Goal: Task Accomplishment & Management: Manage account settings

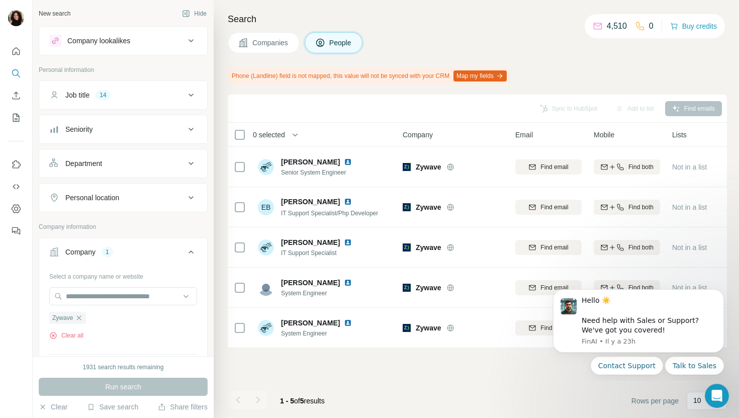
scroll to position [0, 1]
click at [247, 54] on div "Search Companies People Phone (Landline) field is not mapped, this value will n…" at bounding box center [476, 209] width 525 height 418
click at [252, 35] on button "Companies" at bounding box center [264, 42] width 72 height 21
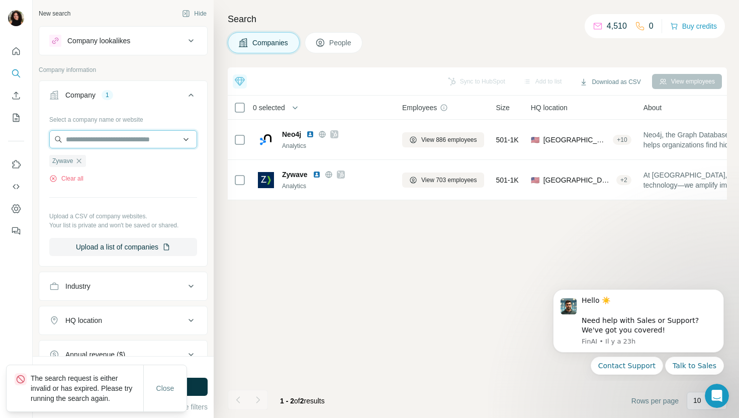
click at [102, 142] on input "text" at bounding box center [123, 139] width 148 height 18
paste input "**********"
type input "**********"
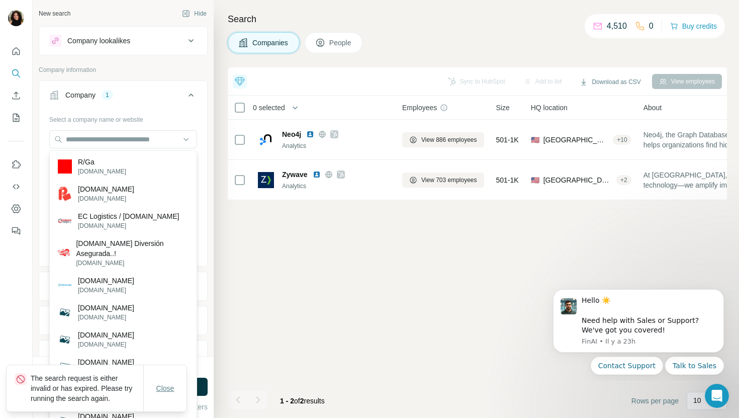
click at [166, 393] on button "Close" at bounding box center [165, 388] width 32 height 18
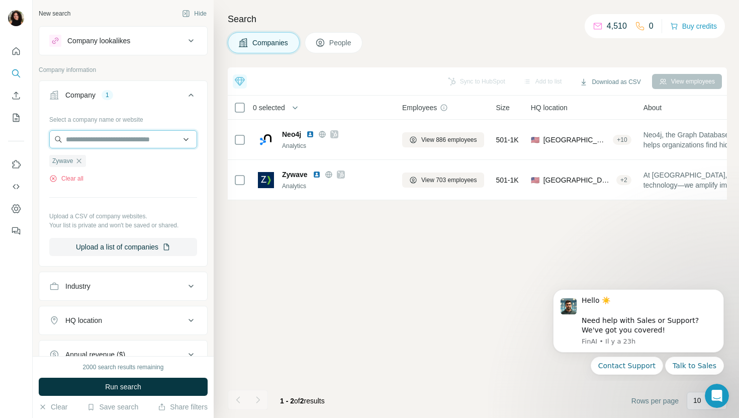
click at [171, 137] on input "text" at bounding box center [123, 139] width 148 height 18
click at [156, 156] on div "Type to search" at bounding box center [123, 163] width 143 height 20
click at [151, 143] on input "text" at bounding box center [123, 139] width 148 height 18
paste input "**********"
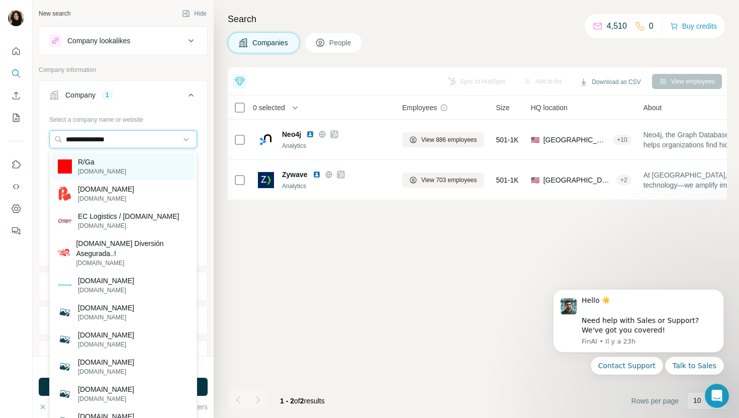
type input "**********"
click at [145, 162] on div "R/Ga rga.com" at bounding box center [123, 166] width 143 height 27
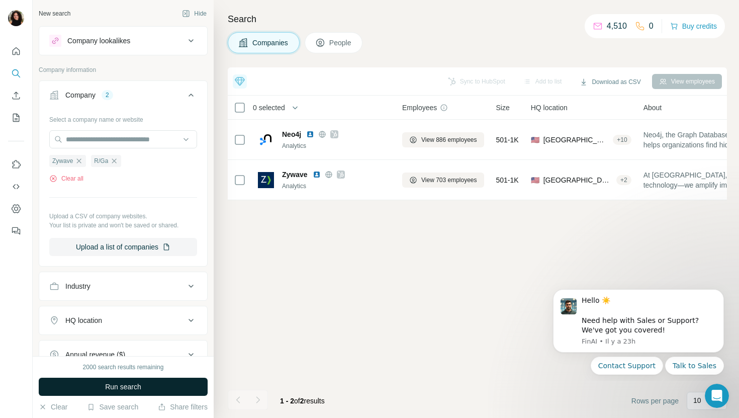
click at [177, 382] on button "Run search" at bounding box center [123, 386] width 169 height 18
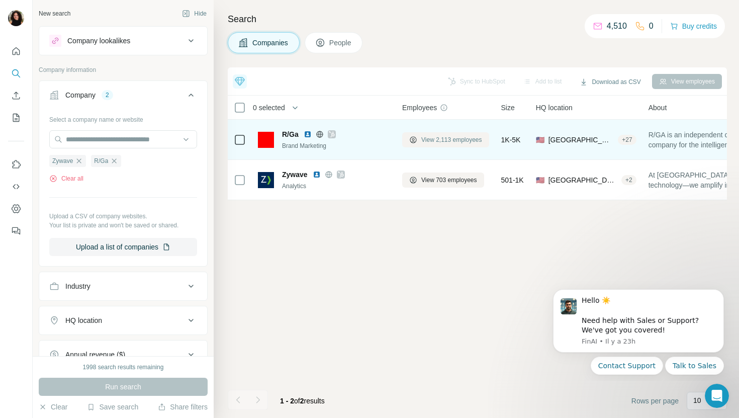
click at [469, 142] on span "View 2,113 employees" at bounding box center [451, 139] width 61 height 9
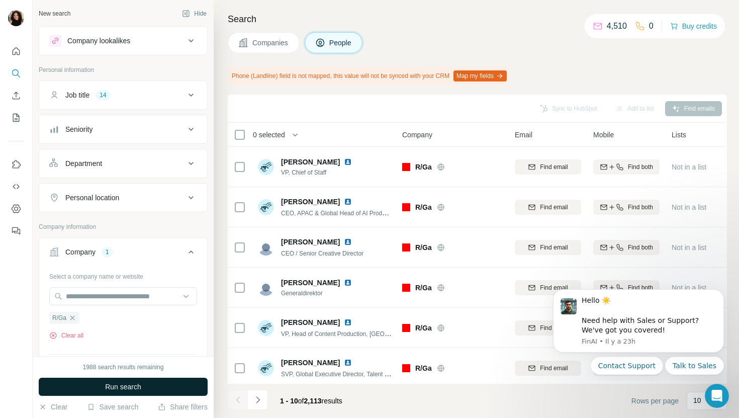
click at [120, 385] on span "Run search" at bounding box center [123, 386] width 36 height 10
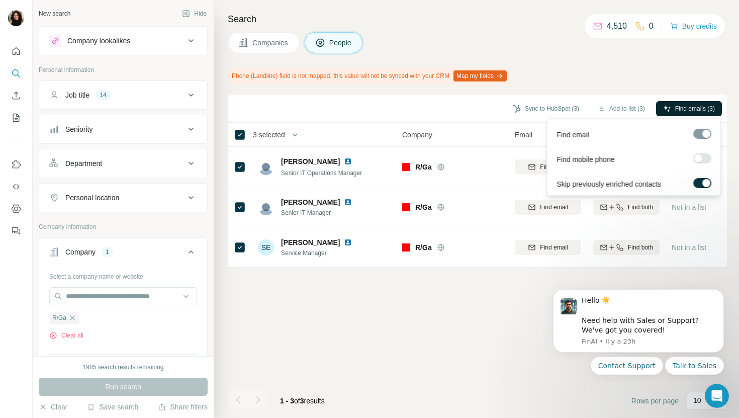
click at [695, 107] on span "Find emails (3)" at bounding box center [695, 108] width 40 height 9
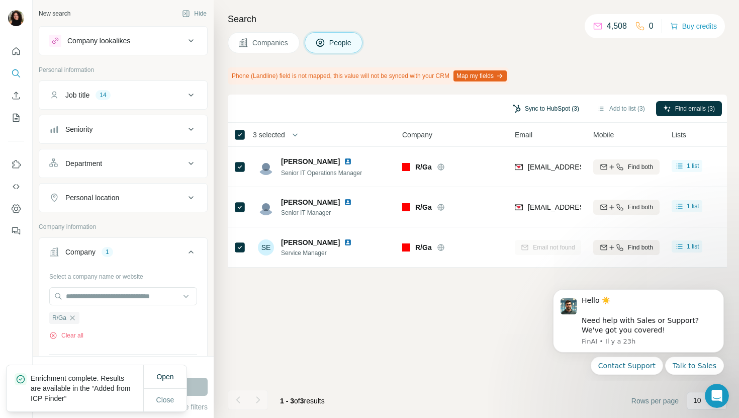
click at [527, 108] on button "Sync to HubSpot (3)" at bounding box center [546, 108] width 80 height 15
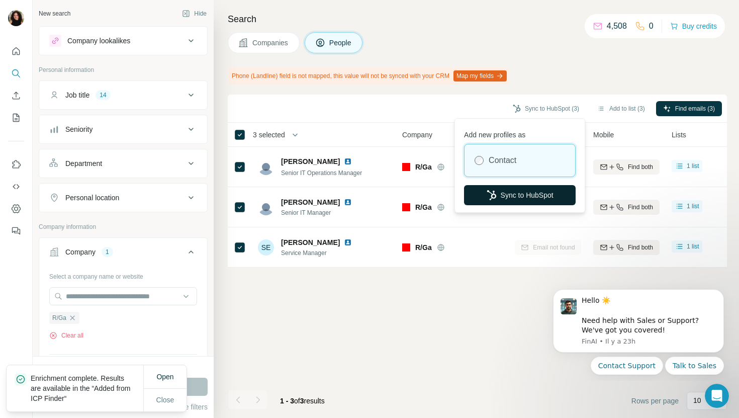
click at [510, 197] on button "Sync to HubSpot" at bounding box center [520, 195] width 112 height 20
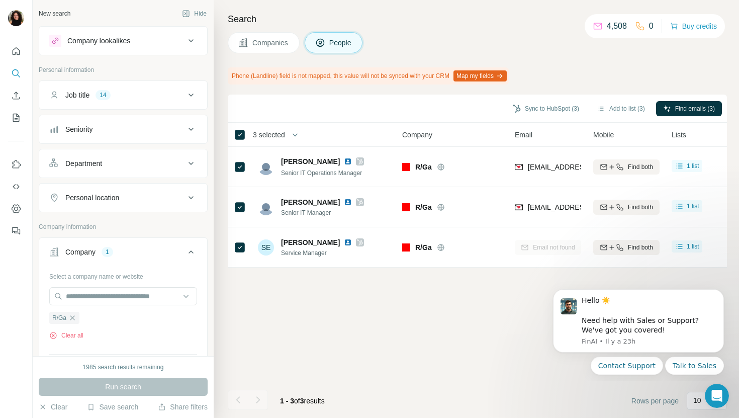
click at [272, 46] on span "Companies" at bounding box center [270, 43] width 37 height 10
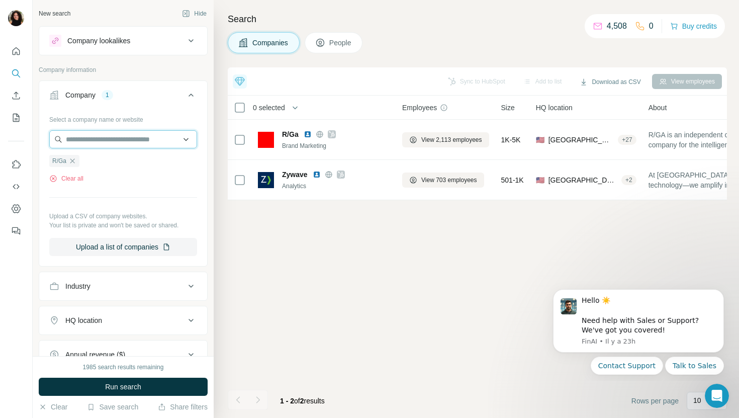
click at [122, 131] on input "text" at bounding box center [123, 139] width 148 height 18
paste input "**********"
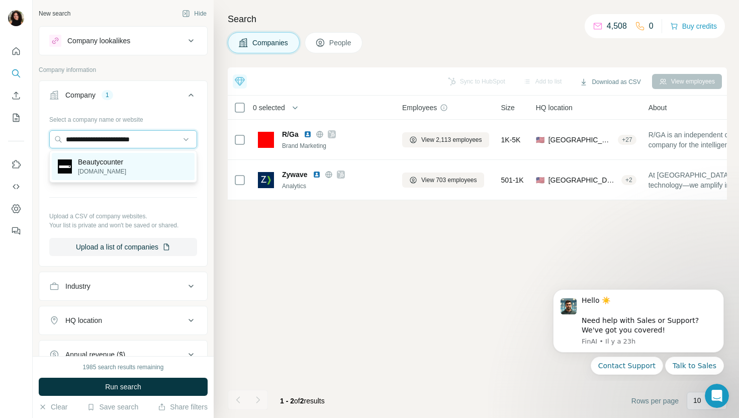
type input "**********"
click at [108, 171] on p "beautycounter.com" at bounding box center [102, 171] width 48 height 9
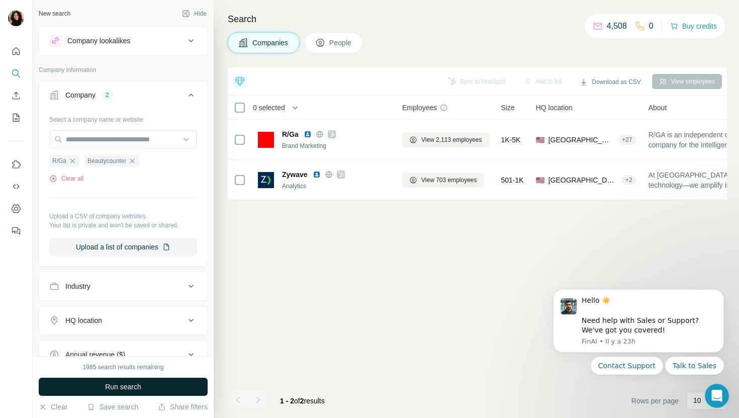
click at [93, 380] on button "Run search" at bounding box center [123, 386] width 169 height 18
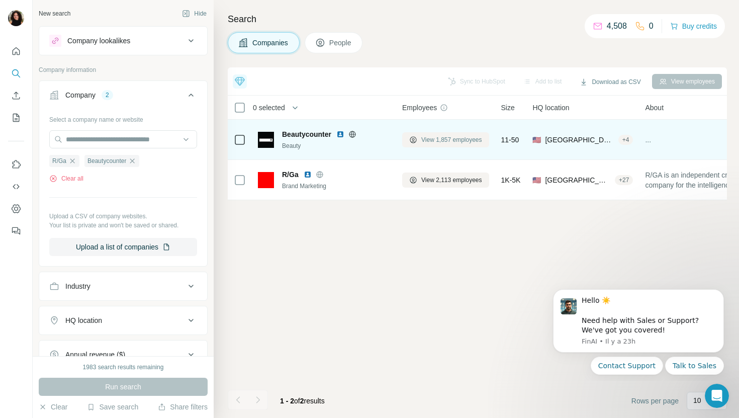
click at [464, 144] on button "View 1,857 employees" at bounding box center [445, 139] width 87 height 15
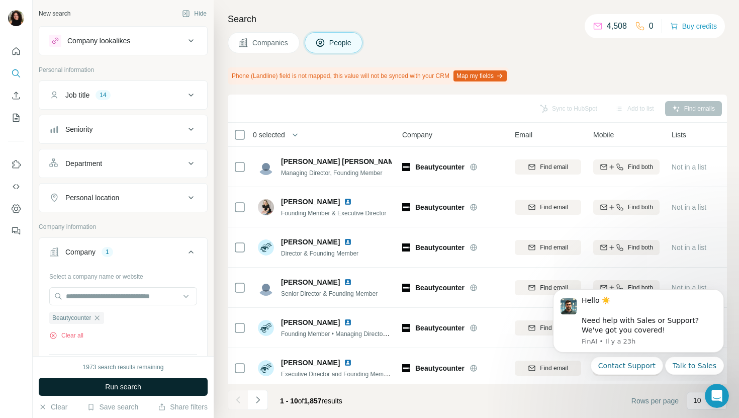
click at [164, 383] on button "Run search" at bounding box center [123, 386] width 169 height 18
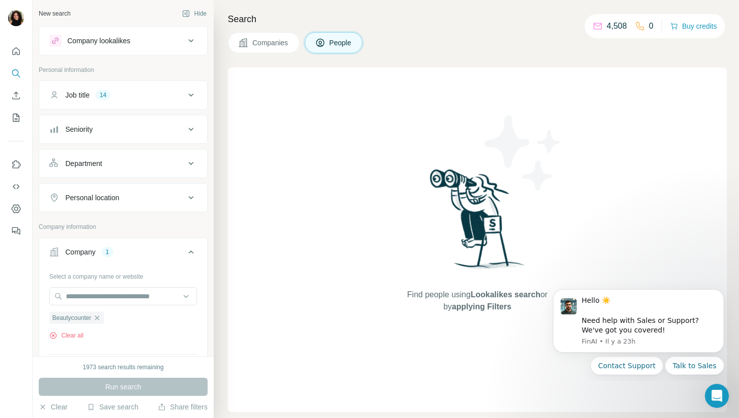
click at [276, 44] on span "Companies" at bounding box center [270, 43] width 37 height 10
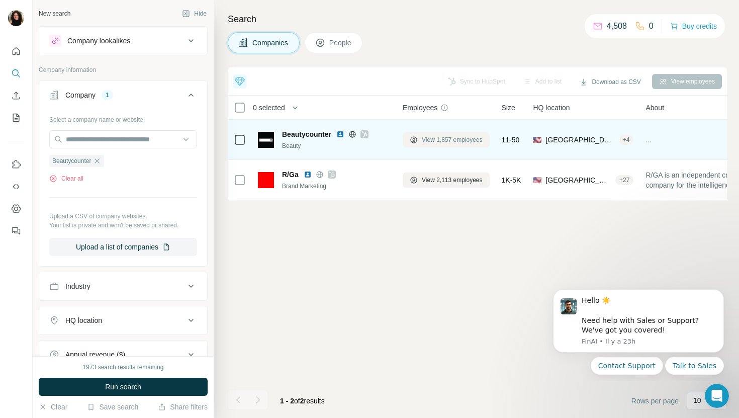
click at [443, 141] on span "View 1,857 employees" at bounding box center [452, 139] width 61 height 9
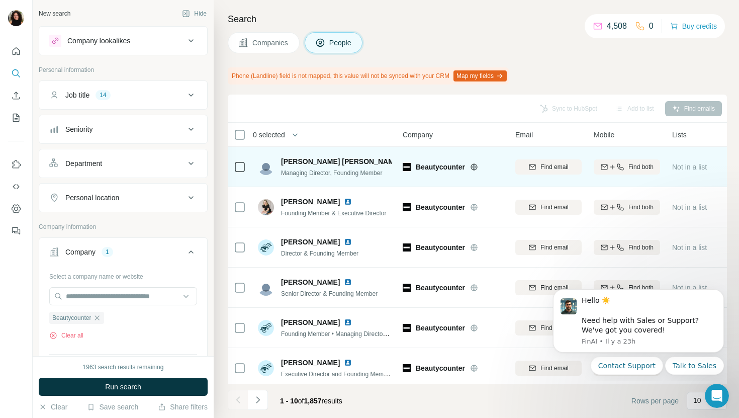
click at [135, 93] on div "Job title 14" at bounding box center [117, 95] width 136 height 10
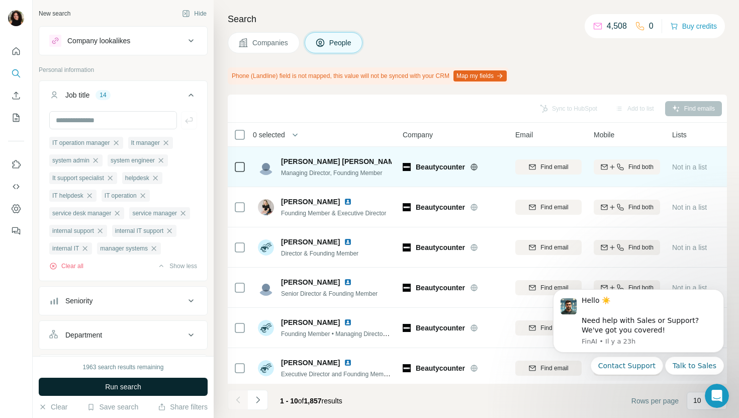
click at [172, 379] on button "Run search" at bounding box center [123, 386] width 169 height 18
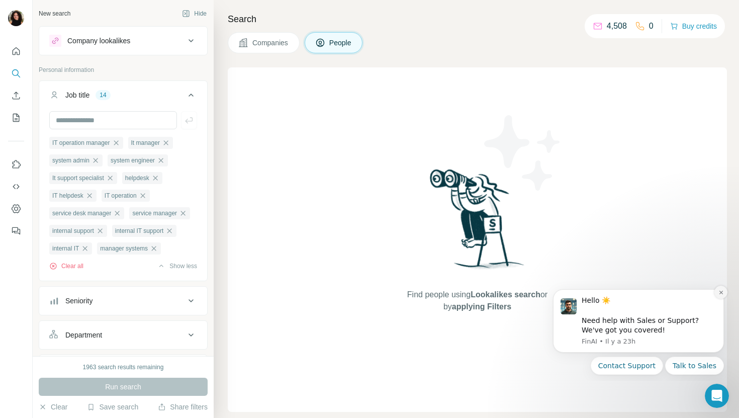
drag, startPoint x: 716, startPoint y: 294, endPoint x: 1228, endPoint y: 574, distance: 583.5
click at [716, 294] on button "Dismiss notification" at bounding box center [720, 291] width 13 height 13
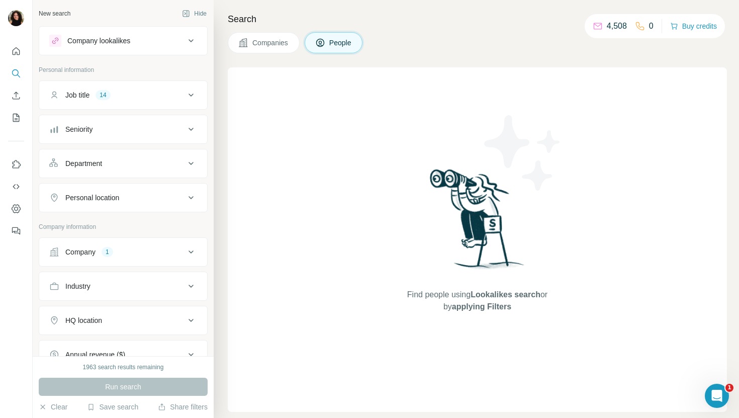
click at [268, 46] on span "Companies" at bounding box center [270, 43] width 37 height 10
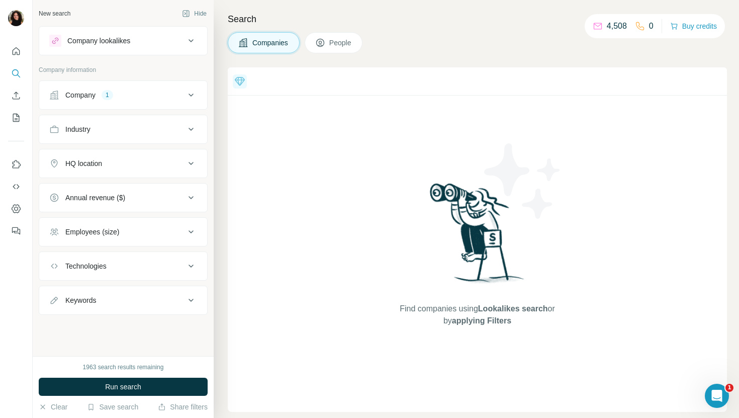
click at [180, 92] on div "Company 1" at bounding box center [117, 95] width 136 height 10
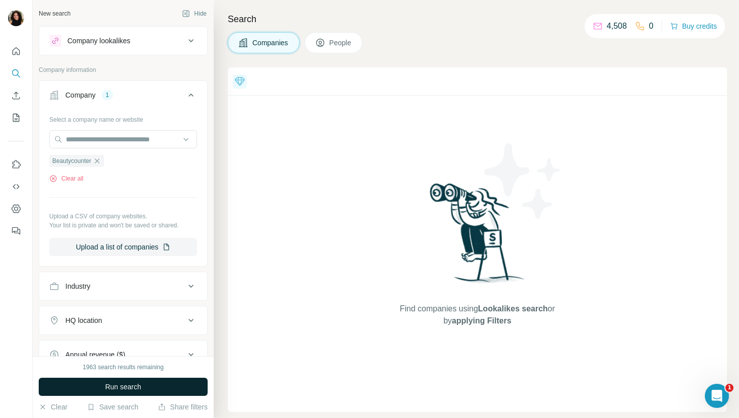
click at [111, 390] on span "Run search" at bounding box center [123, 386] width 36 height 10
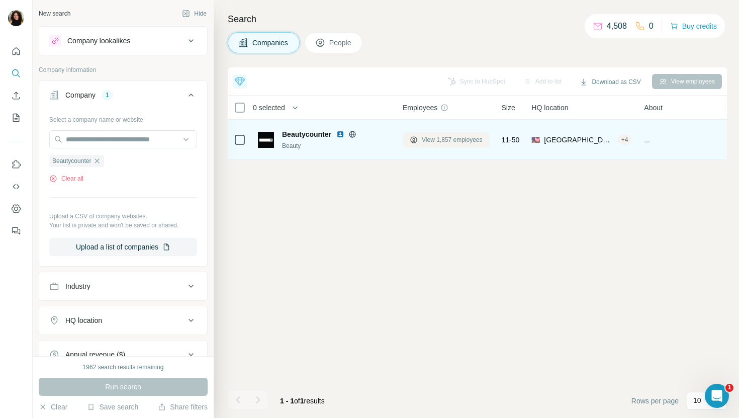
click at [444, 144] on button "View 1,857 employees" at bounding box center [445, 139] width 87 height 15
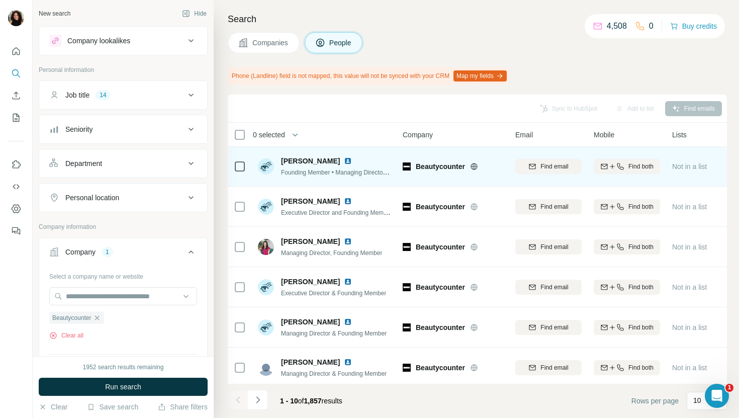
scroll to position [165, 0]
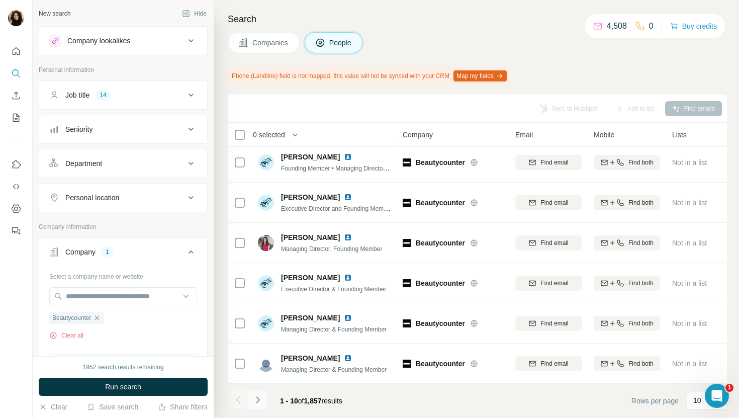
click at [257, 403] on icon "Navigate to next page" at bounding box center [258, 399] width 10 height 10
click at [257, 397] on icon "Navigate to next page" at bounding box center [258, 399] width 10 height 10
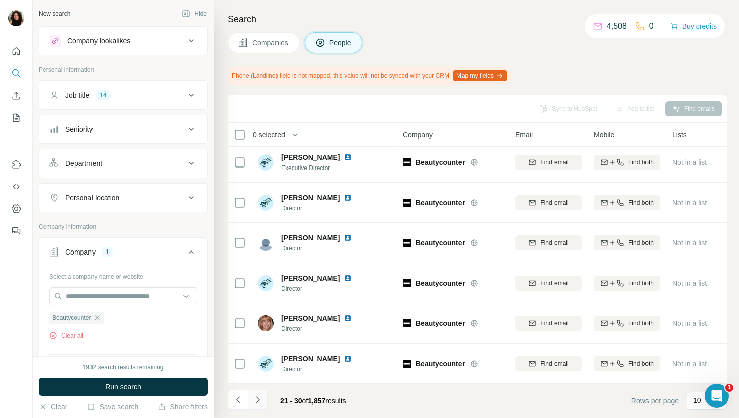
click at [256, 395] on icon "Navigate to next page" at bounding box center [258, 399] width 10 height 10
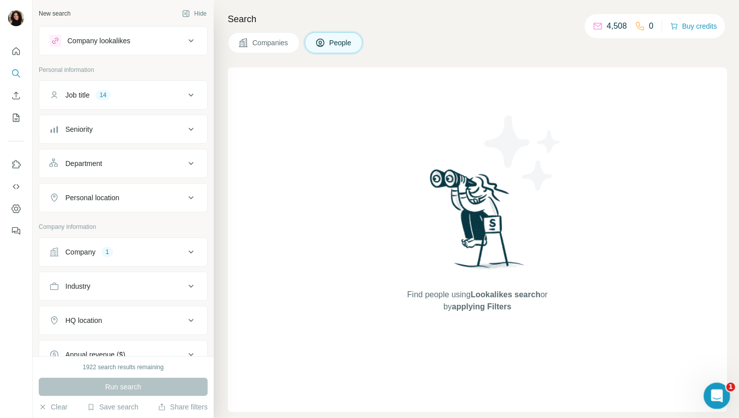
click at [720, 393] on icon "Ouvrir le Messenger Intercom" at bounding box center [715, 394] width 17 height 17
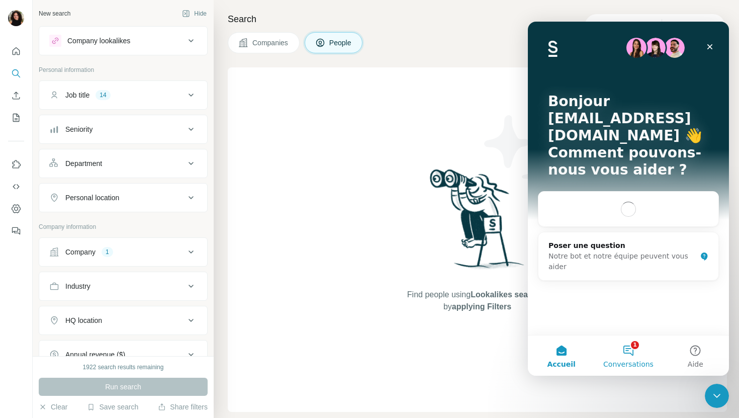
click at [644, 355] on button "1 Conversations" at bounding box center [627, 355] width 67 height 40
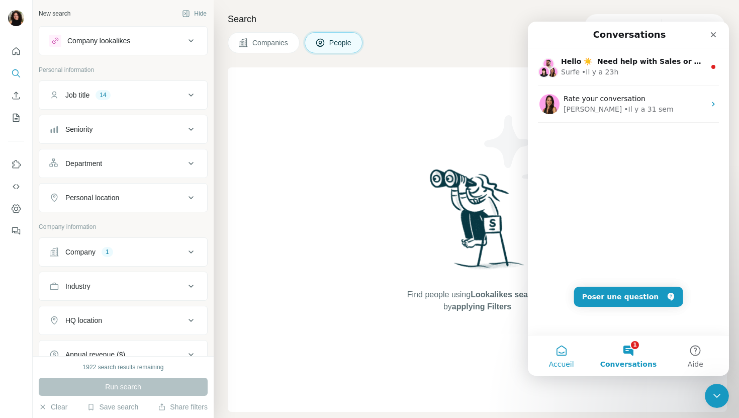
click at [573, 355] on button "Accueil" at bounding box center [561, 355] width 67 height 40
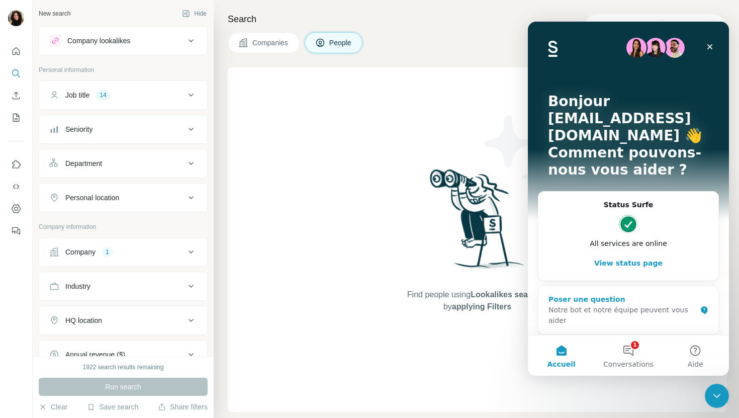
click at [610, 294] on div "Poser une question" at bounding box center [622, 299] width 148 height 11
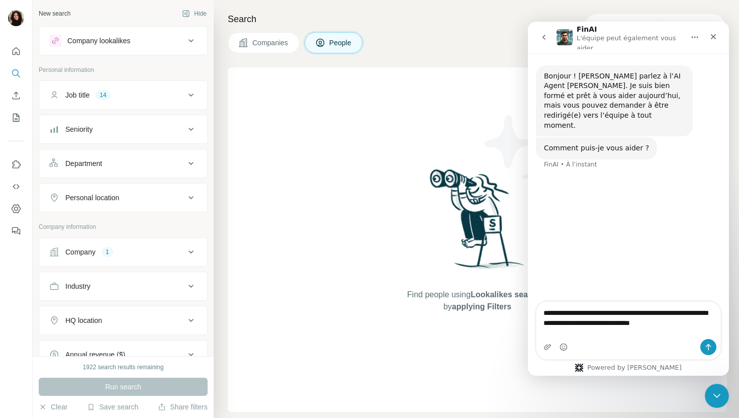
type textarea "**********"
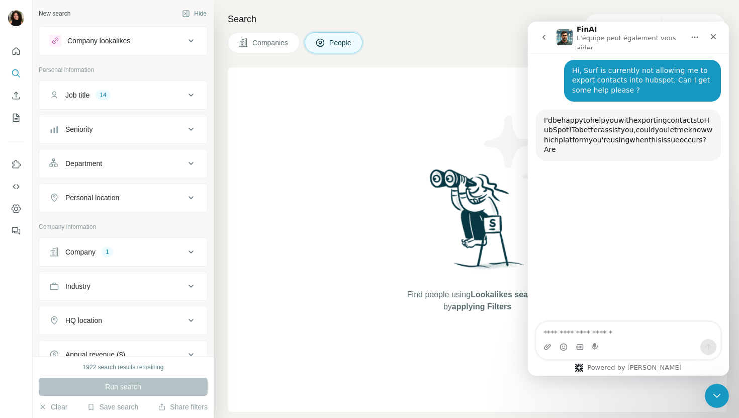
scroll to position [107, 0]
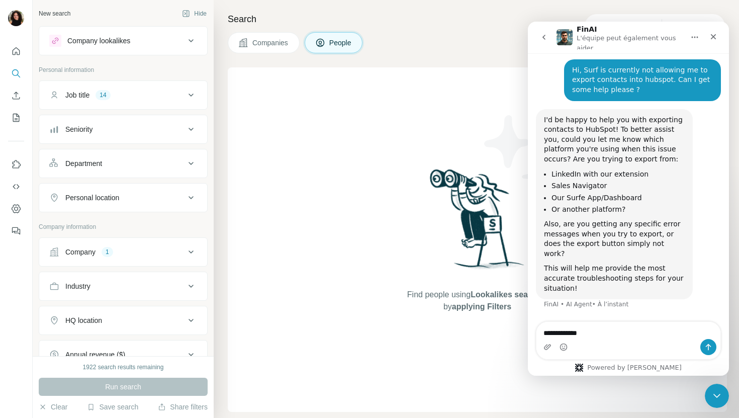
type textarea "**********"
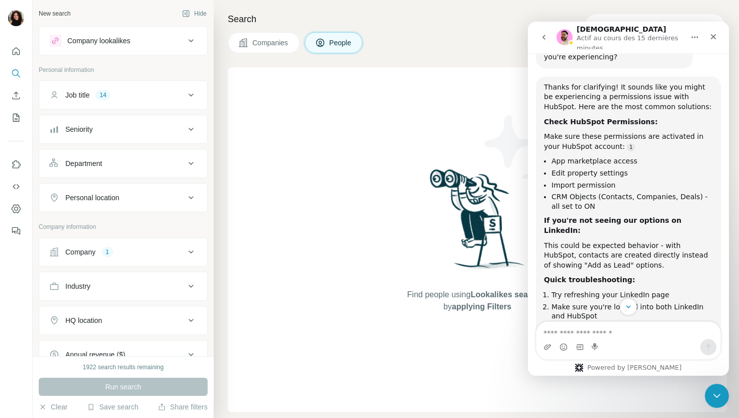
scroll to position [524, 0]
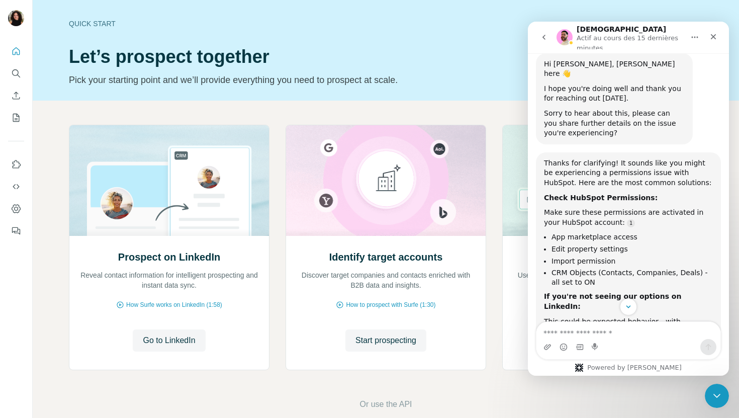
scroll to position [524, 0]
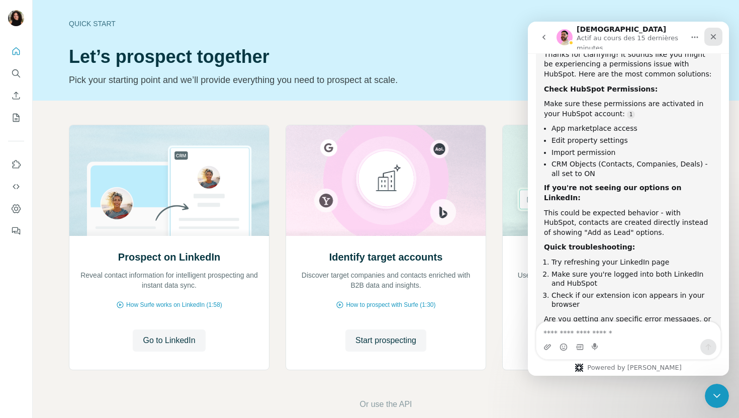
click at [714, 39] on icon "Fermer" at bounding box center [713, 37] width 8 height 8
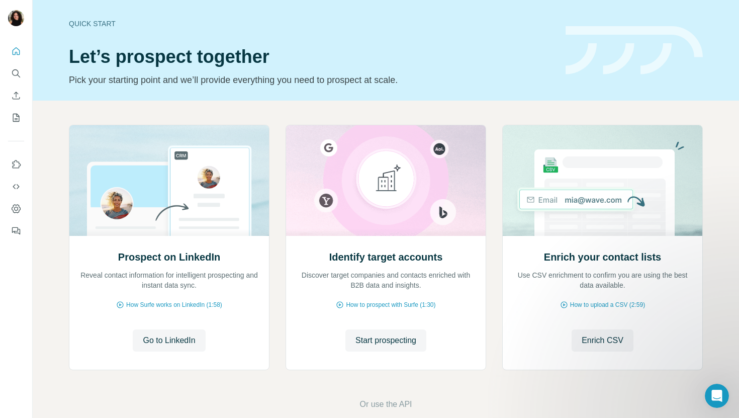
click at [12, 86] on nav at bounding box center [16, 84] width 16 height 84
click at [13, 78] on button "Search" at bounding box center [16, 73] width 16 height 18
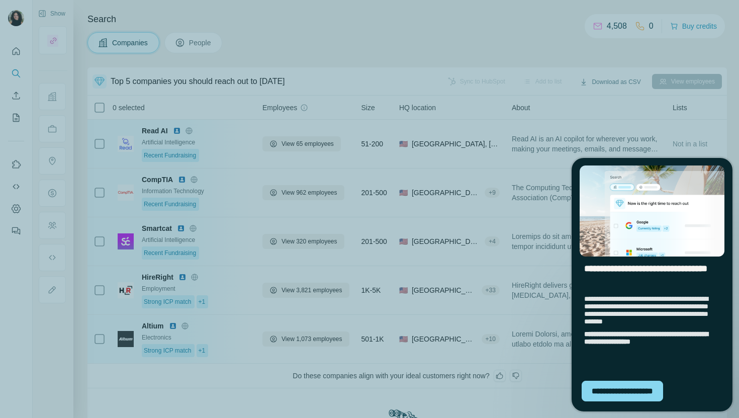
click at [568, 179] on div "**********" at bounding box center [369, 209] width 739 height 418
click at [659, 392] on div "**********" at bounding box center [621, 390] width 81 height 21
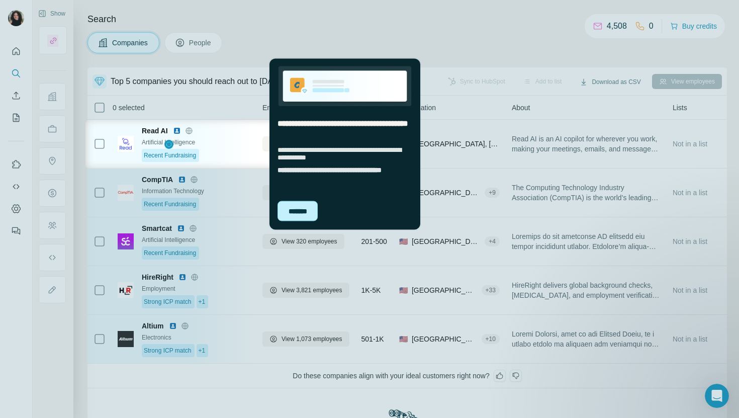
click at [298, 207] on div "*******" at bounding box center [297, 210] width 40 height 20
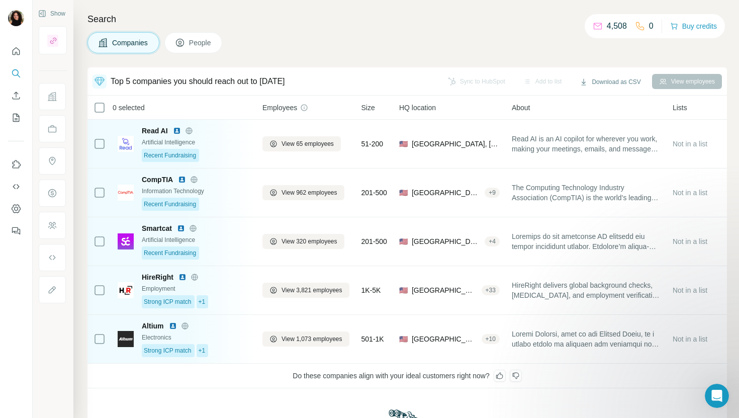
click at [307, 282] on div at bounding box center [369, 290] width 739 height 253
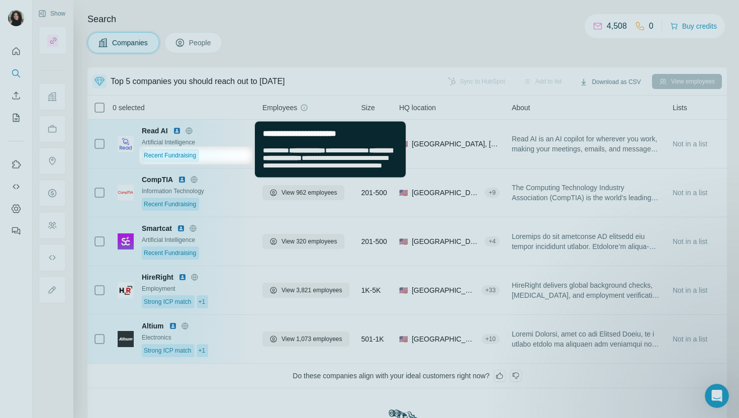
click at [306, 289] on div at bounding box center [369, 290] width 739 height 253
click at [341, 112] on div at bounding box center [369, 73] width 739 height 146
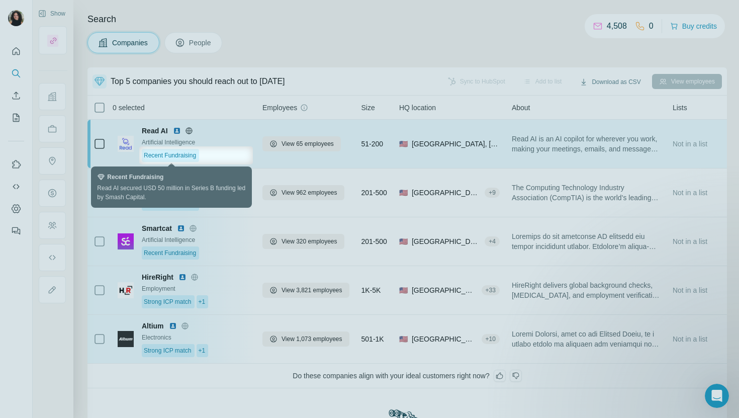
click at [163, 157] on span "Recent Fundraising" at bounding box center [170, 155] width 52 height 9
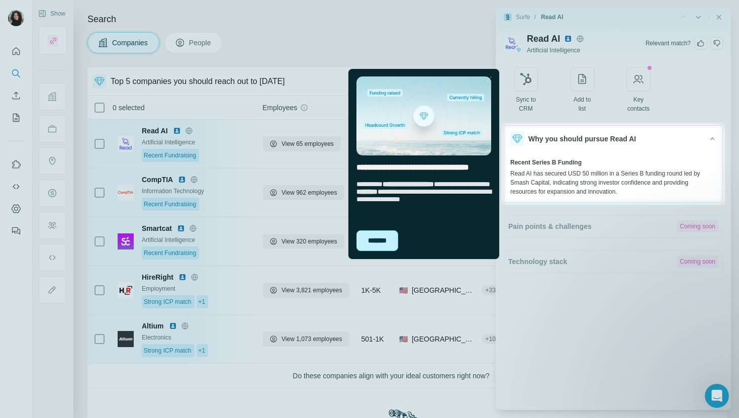
click at [376, 248] on div "*******" at bounding box center [377, 240] width 42 height 21
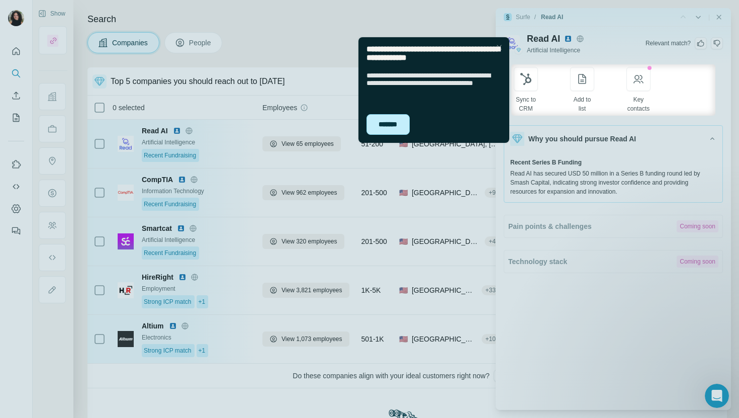
click at [395, 121] on div "*******" at bounding box center [387, 124] width 43 height 21
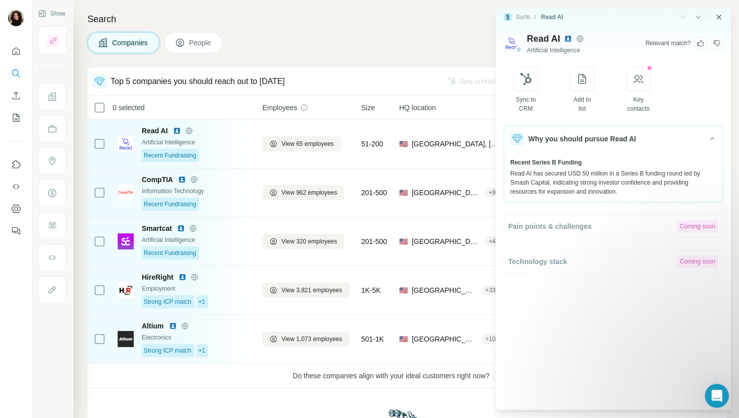
click at [719, 18] on icon "Close side panel" at bounding box center [719, 17] width 8 height 8
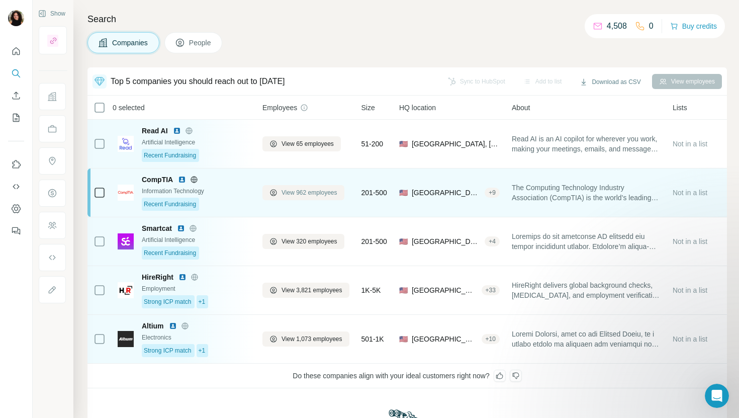
click at [320, 198] on button "View 962 employees" at bounding box center [303, 192] width 82 height 15
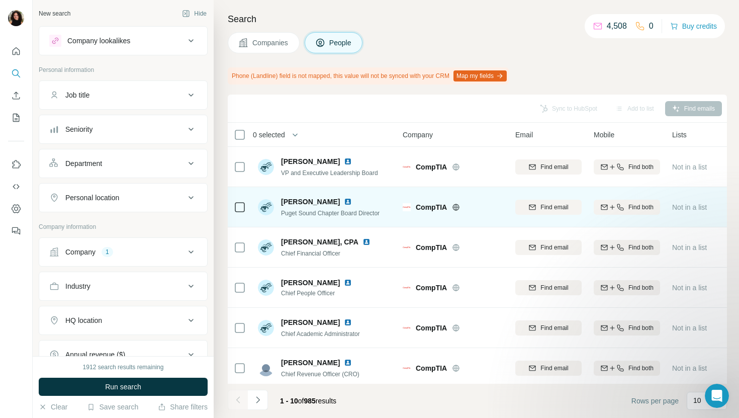
click at [341, 200] on div "Beth Pirrie" at bounding box center [330, 201] width 98 height 10
click at [338, 199] on div "Beth Pirrie" at bounding box center [330, 201] width 98 height 10
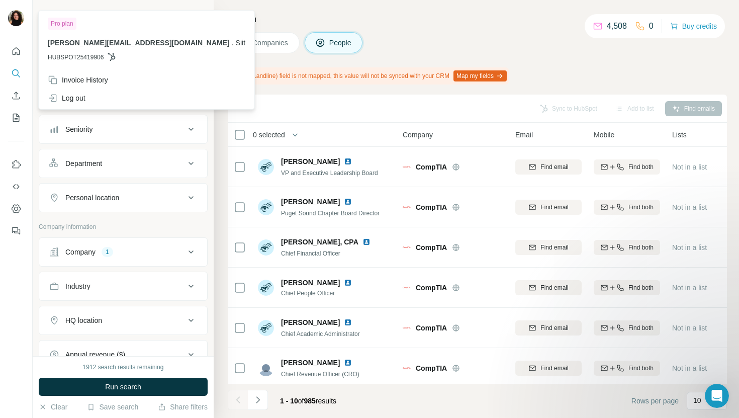
click at [15, 22] on img at bounding box center [16, 18] width 16 height 16
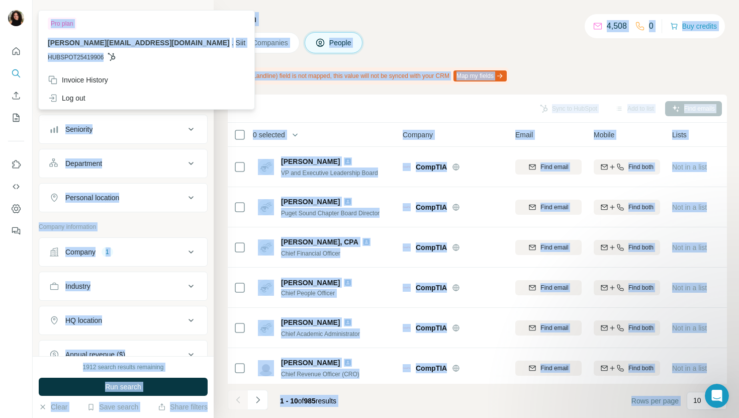
drag, startPoint x: 117, startPoint y: 55, endPoint x: 33, endPoint y: 56, distance: 83.9
click at [33, 56] on body "New search Hide Company lookalikes Personal information Job title Seniority Dep…" at bounding box center [369, 209] width 739 height 418
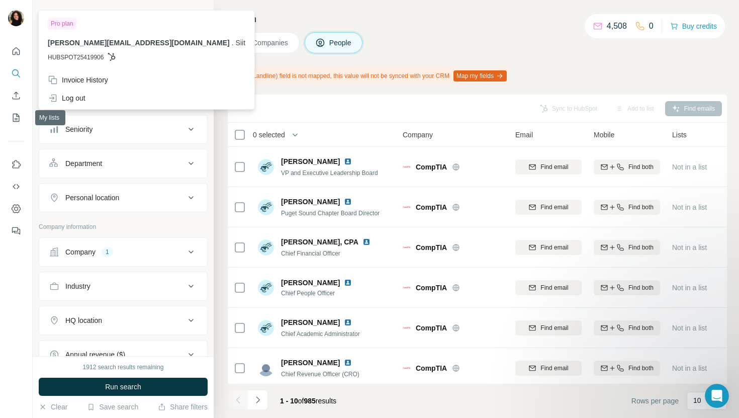
click at [0, 234] on div at bounding box center [16, 138] width 32 height 204
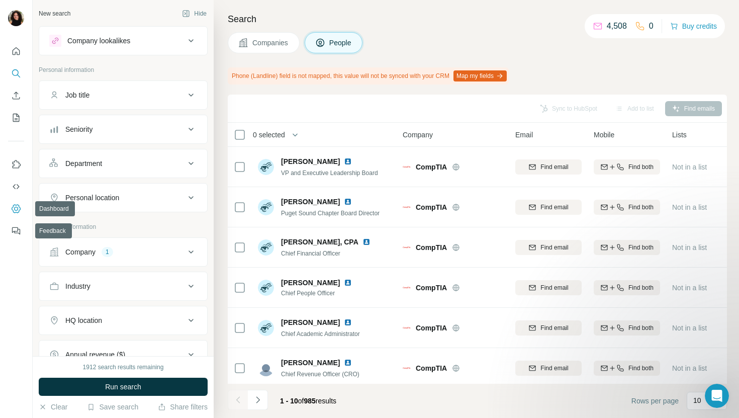
click at [12, 207] on icon "Dashboard" at bounding box center [16, 209] width 10 height 10
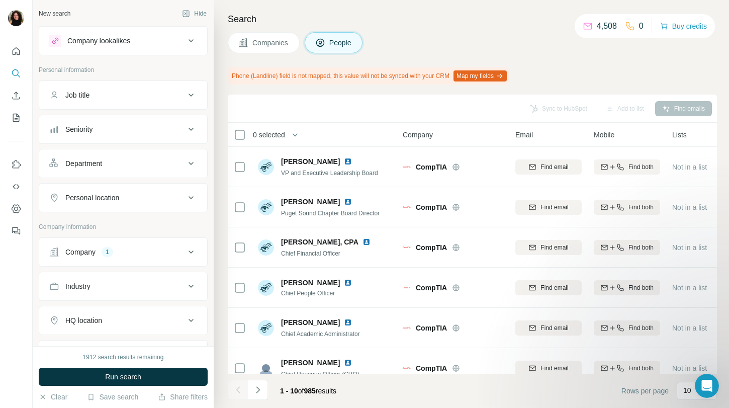
click at [7, 48] on div at bounding box center [16, 138] width 32 height 204
click at [17, 49] on icon "Quick start" at bounding box center [16, 51] width 10 height 10
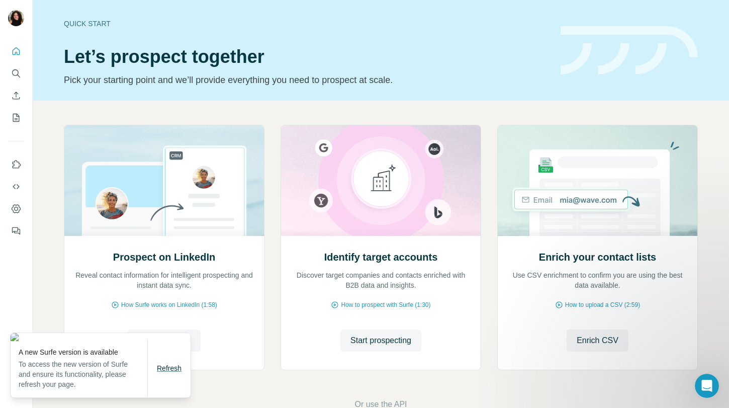
click at [181, 371] on span "Refresh" at bounding box center [169, 368] width 25 height 8
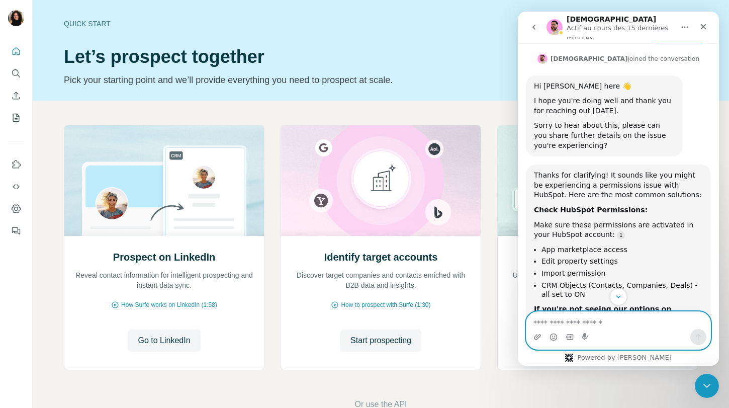
scroll to position [524, 0]
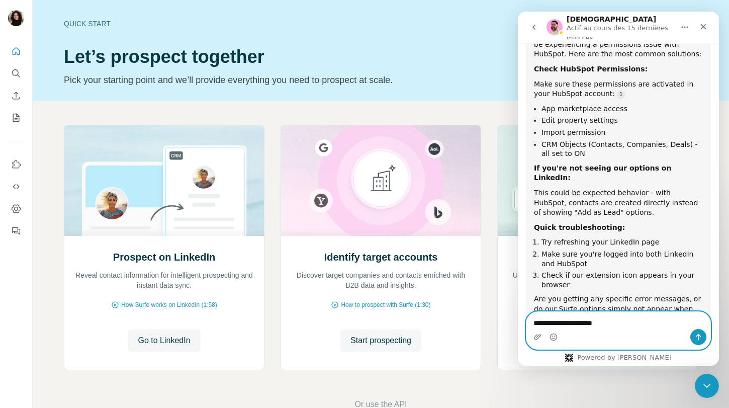
type textarea "**********"
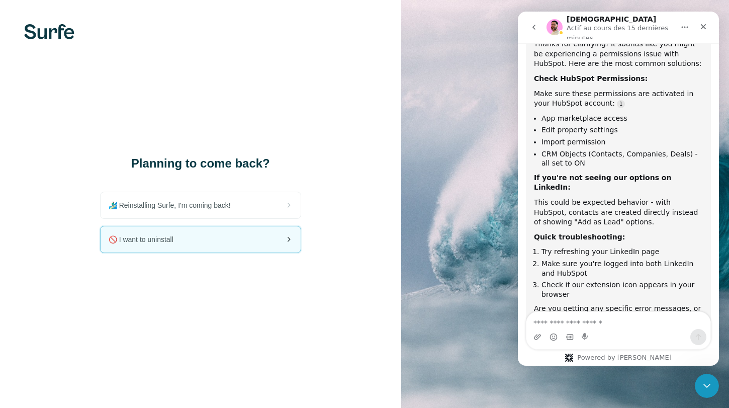
click at [213, 243] on div "🚫 I want to uninstall" at bounding box center [200, 239] width 200 height 26
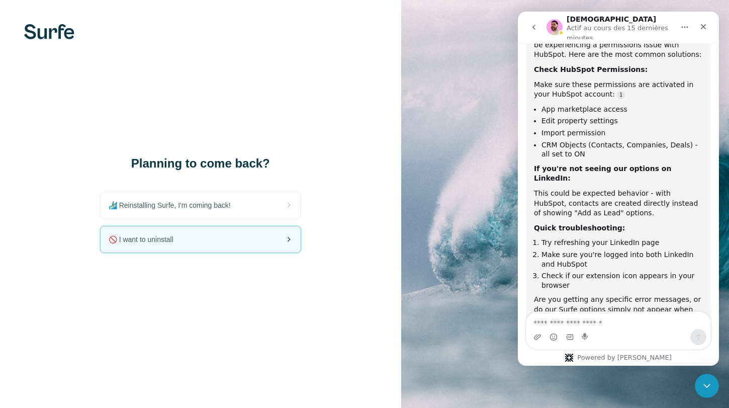
scroll to position [524, 0]
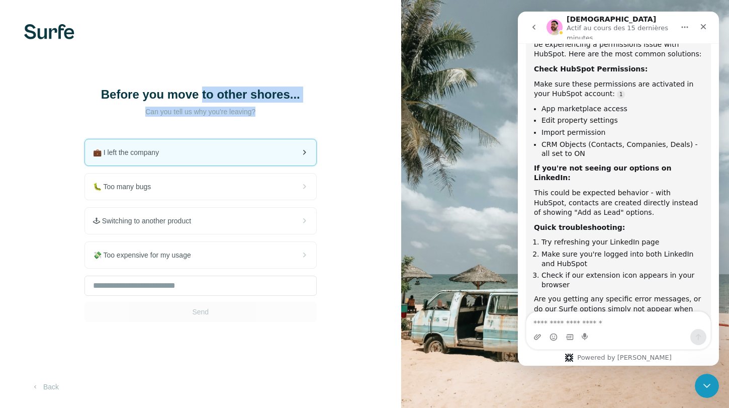
drag, startPoint x: 204, startPoint y: 91, endPoint x: 259, endPoint y: 147, distance: 79.2
click at [259, 144] on div "Before you move to other shores... Can you tell us why you're leaving? 💼 I left…" at bounding box center [200, 203] width 232 height 235
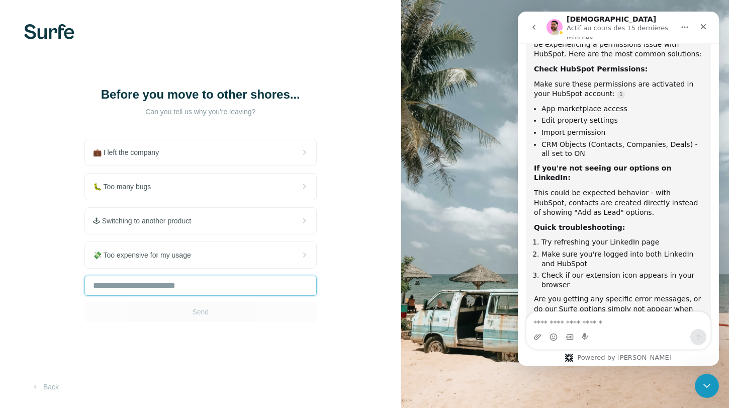
click at [190, 277] on input "text" at bounding box center [200, 285] width 232 height 20
click at [206, 294] on input "***" at bounding box center [200, 285] width 232 height 20
type input "***"
click at [206, 317] on button "Send" at bounding box center [200, 311] width 232 height 20
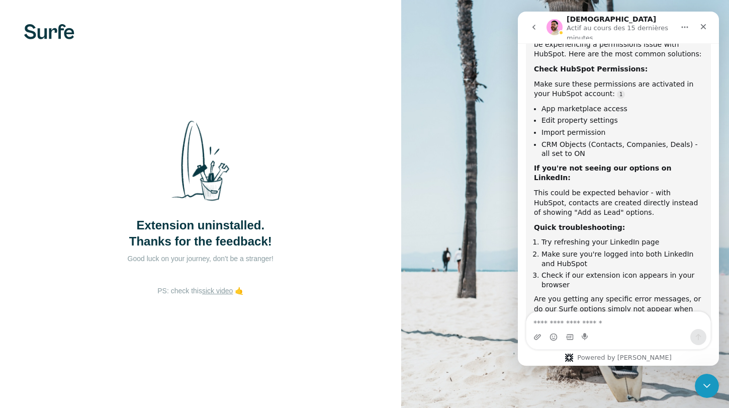
click at [342, 215] on div "Extension uninstalled. Thanks for the feedback! Good luck on your journey, don'…" at bounding box center [200, 204] width 401 height 408
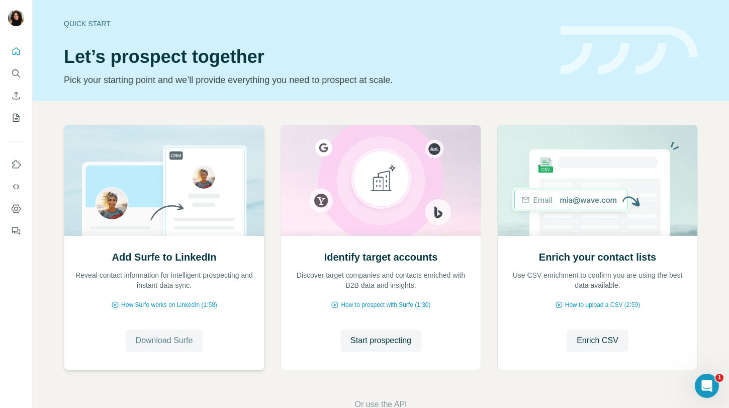
click at [176, 349] on button "Download Surfe" at bounding box center [164, 340] width 77 height 22
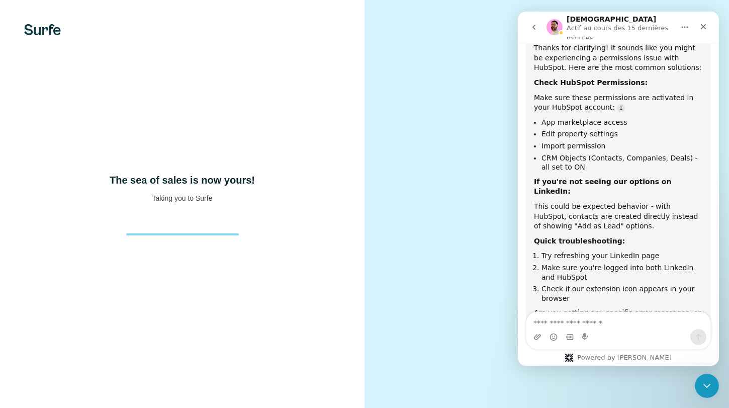
scroll to position [524, 0]
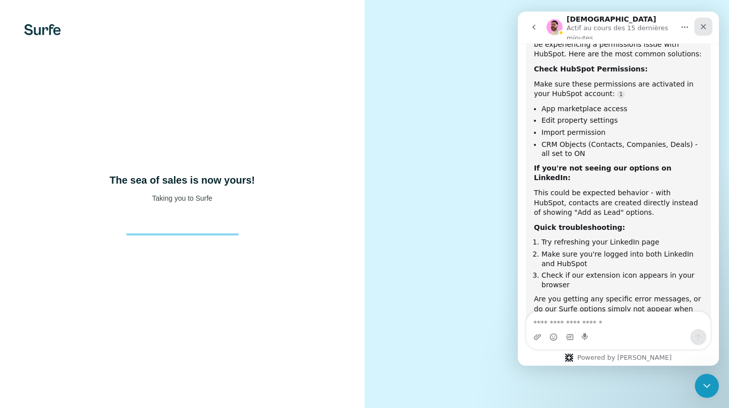
click at [704, 23] on icon "Fermer" at bounding box center [703, 27] width 8 height 8
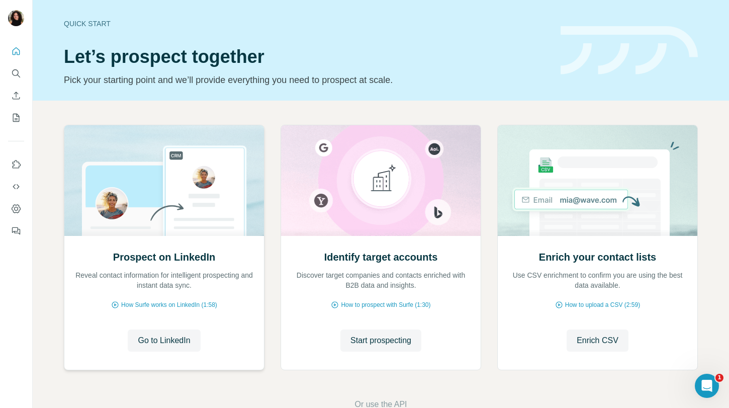
click at [179, 354] on div "Prospect on LinkedIn Reveal contact information for intelligent prospecting and…" at bounding box center [163, 303] width 199 height 134
click at [179, 349] on button "Go to LinkedIn" at bounding box center [164, 340] width 72 height 22
